Goal: Task Accomplishment & Management: Use online tool/utility

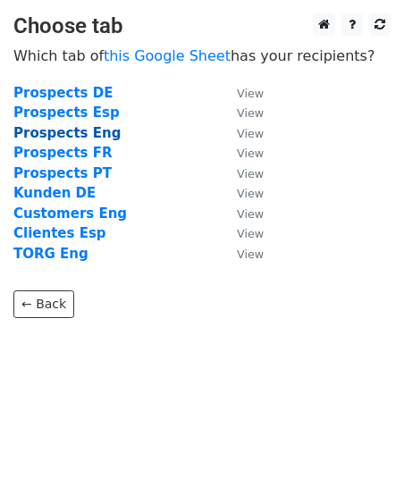
click at [87, 135] on strong "Prospects Eng" at bounding box center [66, 133] width 107 height 16
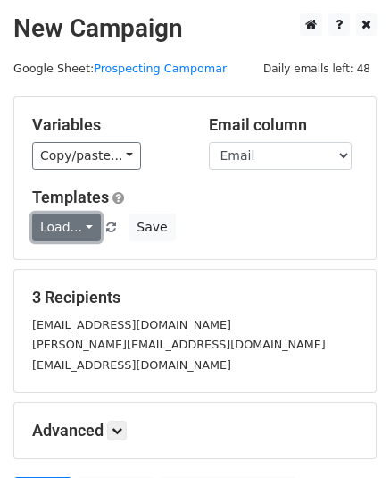
click at [82, 225] on link "Load..." at bounding box center [66, 227] width 69 height 28
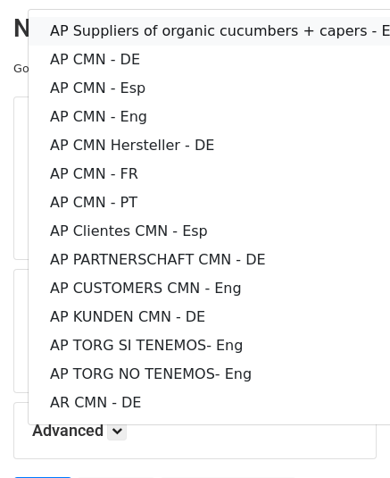
click at [221, 26] on link "AP Suppliers of organic cucumbers + capers - Eng" at bounding box center [230, 31] width 402 height 29
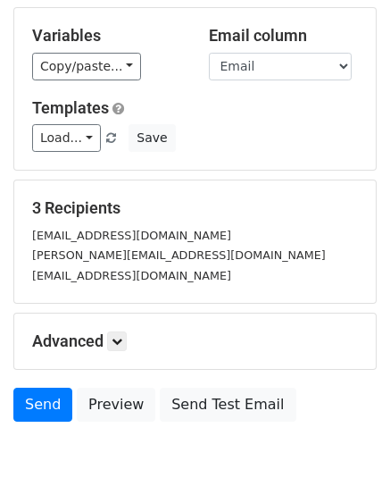
scroll to position [179, 0]
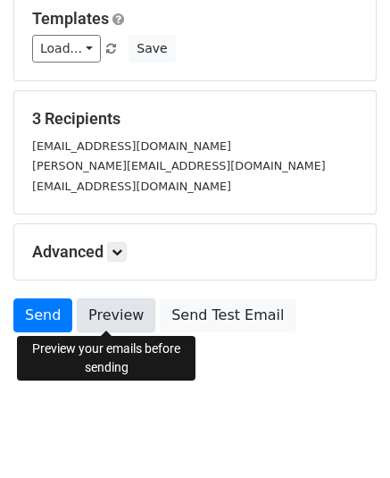
click at [110, 313] on link "Preview" at bounding box center [116, 315] width 79 height 34
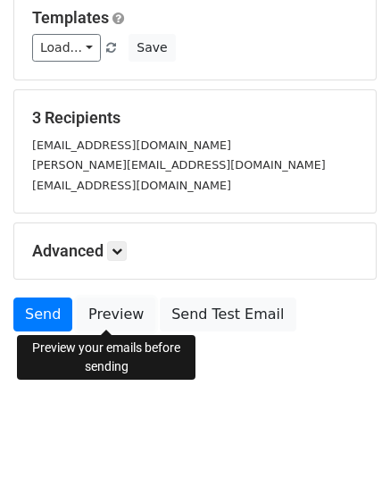
scroll to position [182, 0]
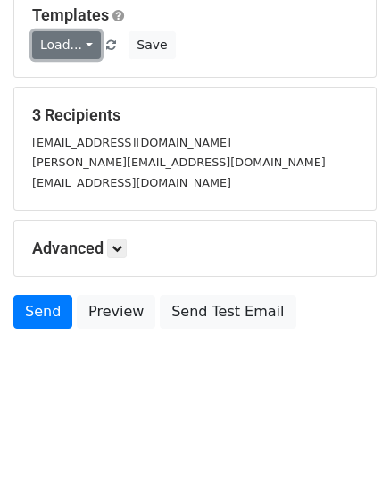
click at [83, 41] on link "Load..." at bounding box center [66, 45] width 69 height 28
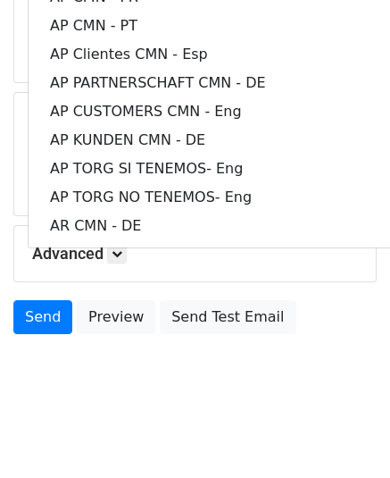
scroll to position [4, 0]
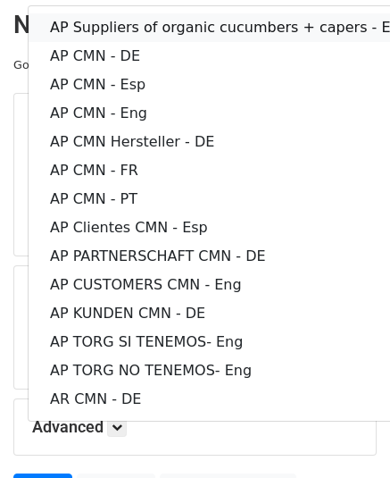
click at [147, 25] on link "AP Suppliers of organic cucumbers + capers - Eng" at bounding box center [230, 27] width 402 height 29
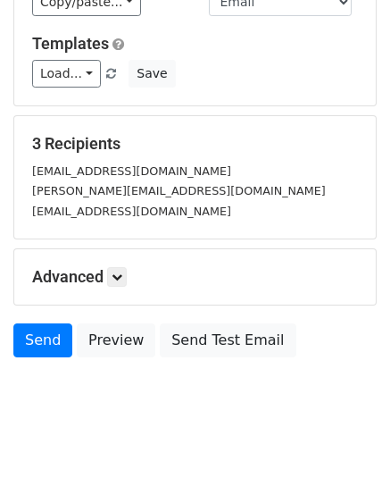
scroll to position [182, 0]
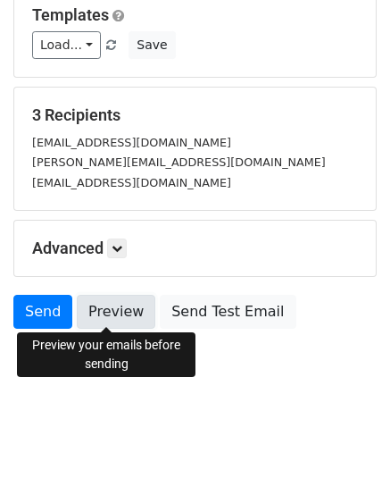
click at [102, 301] on link "Preview" at bounding box center [116, 312] width 79 height 34
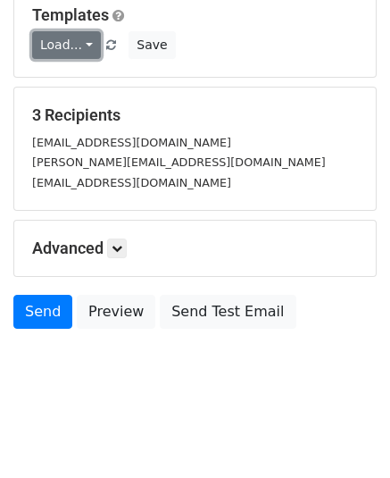
click at [85, 43] on link "Load..." at bounding box center [66, 45] width 69 height 28
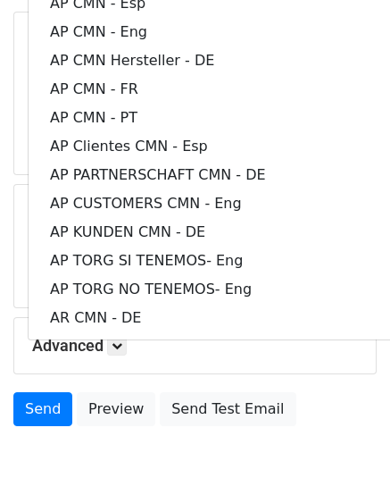
scroll to position [0, 0]
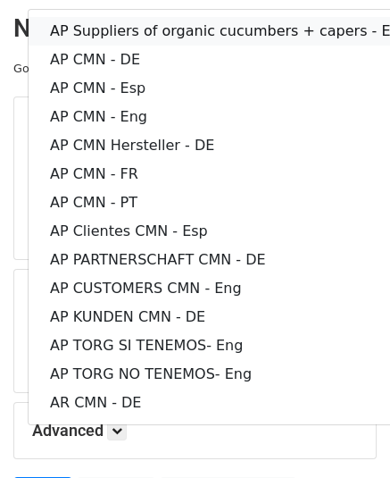
click at [119, 26] on link "AP Suppliers of organic cucumbers + capers - Eng" at bounding box center [230, 31] width 402 height 29
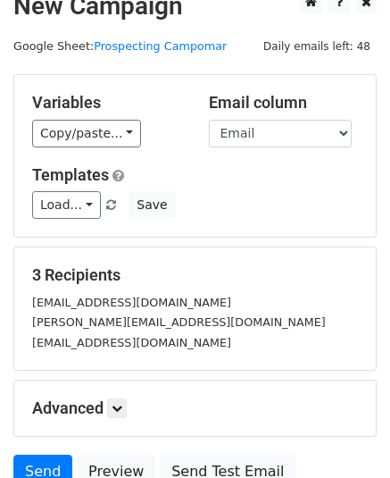
scroll to position [179, 0]
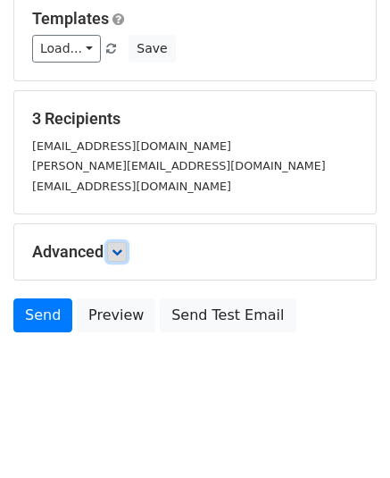
click at [118, 250] on icon at bounding box center [117, 251] width 11 height 11
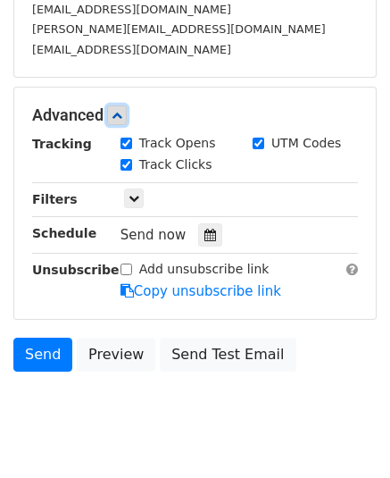
scroll to position [338, 0]
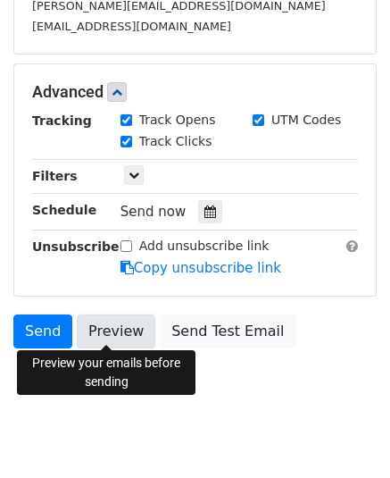
click at [101, 329] on link "Preview" at bounding box center [116, 331] width 79 height 34
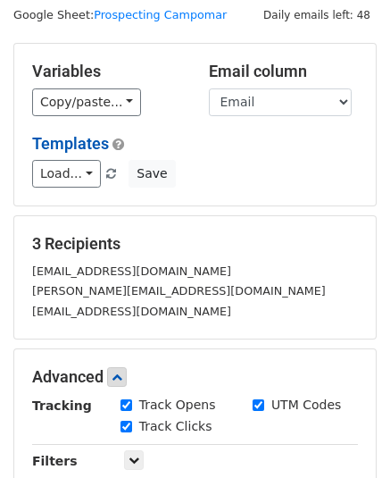
scroll to position [0, 0]
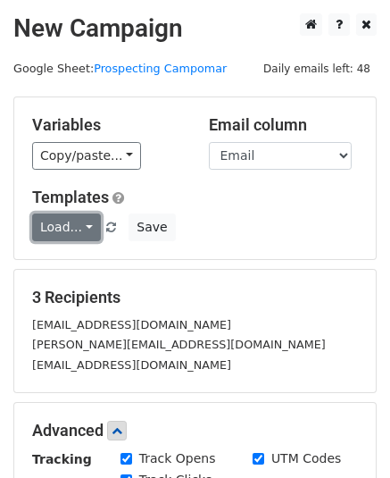
drag, startPoint x: 82, startPoint y: 201, endPoint x: 82, endPoint y: 222, distance: 21.4
click at [82, 222] on link "Load..." at bounding box center [66, 227] width 69 height 28
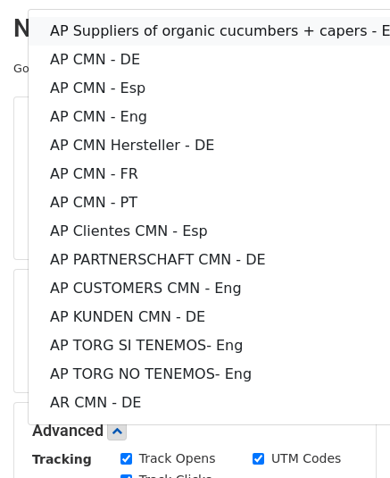
click at [143, 33] on link "AP Suppliers of organic cucumbers + capers - Eng" at bounding box center [230, 31] width 402 height 29
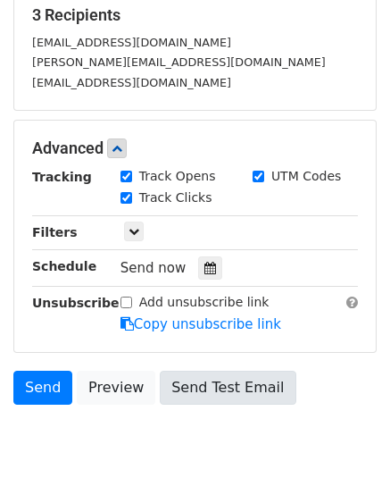
scroll to position [357, 0]
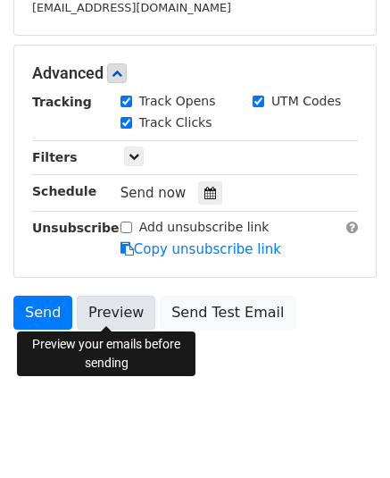
click at [96, 312] on link "Preview" at bounding box center [116, 313] width 79 height 34
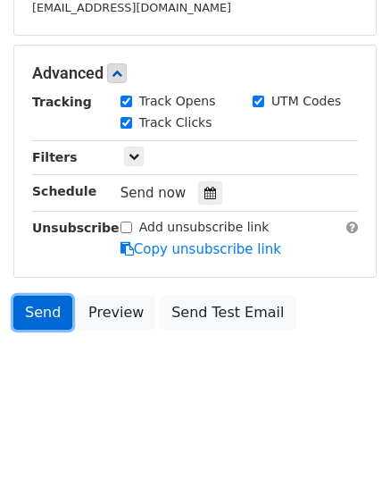
click at [37, 310] on link "Send" at bounding box center [42, 313] width 59 height 34
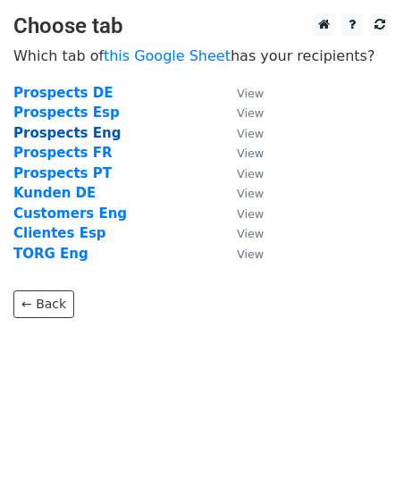
click at [86, 134] on strong "Prospects Eng" at bounding box center [66, 133] width 107 height 16
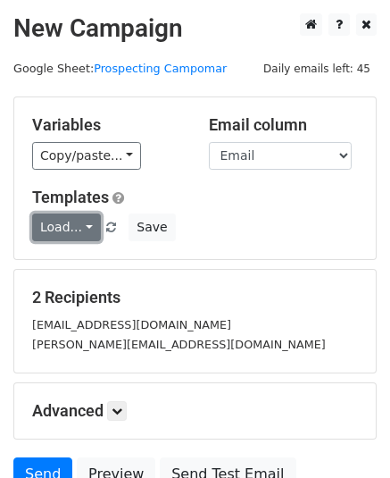
click at [86, 224] on link "Load..." at bounding box center [66, 227] width 69 height 28
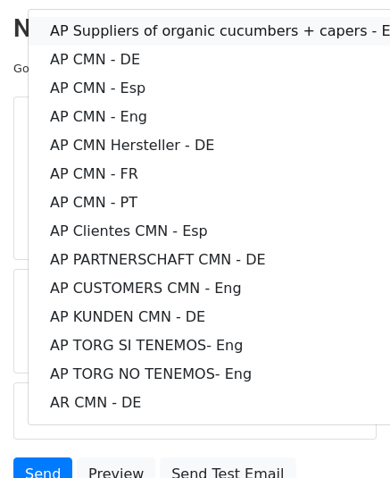
click at [207, 24] on link "AP Suppliers of organic cucumbers + capers - Eng" at bounding box center [230, 31] width 402 height 29
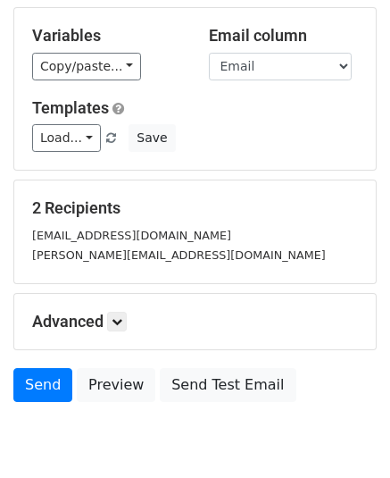
scroll to position [163, 0]
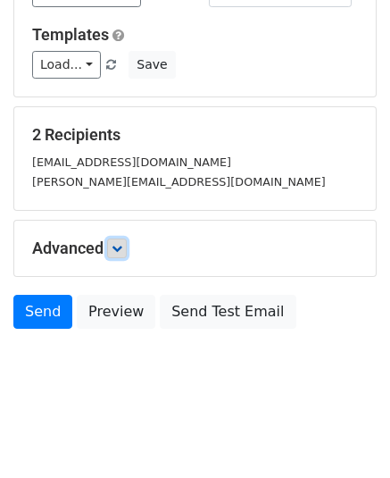
click at [119, 251] on icon at bounding box center [117, 248] width 11 height 11
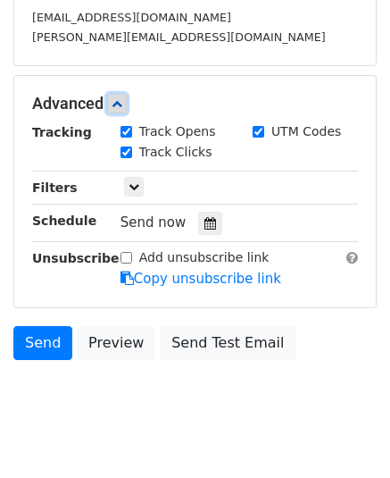
scroll to position [337, 0]
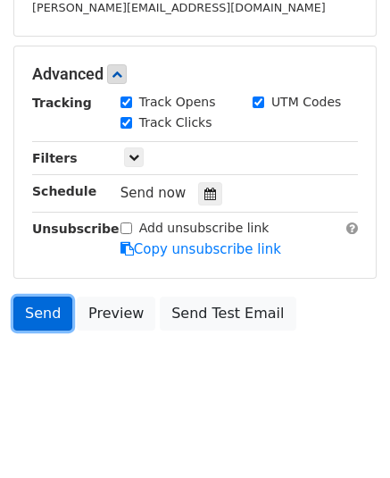
click at [43, 313] on link "Send" at bounding box center [42, 313] width 59 height 34
